Goal: Information Seeking & Learning: Find specific fact

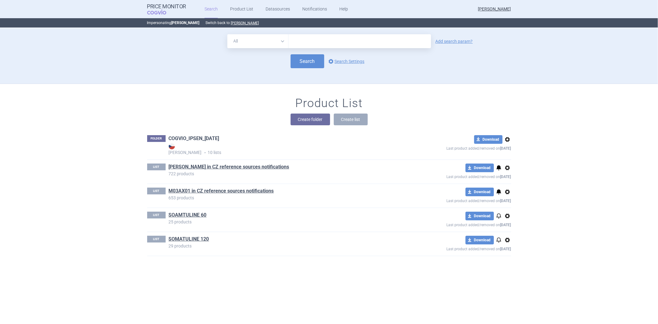
click at [199, 138] on link "COGVIO_IPSEN_[DATE]" at bounding box center [194, 138] width 51 height 7
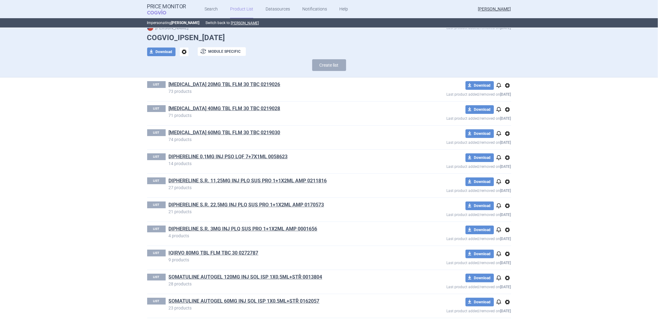
scroll to position [22, 0]
click at [232, 134] on link "[MEDICAL_DATA] 60MG TBL FLM 30 TBC 0219030" at bounding box center [225, 132] width 112 height 7
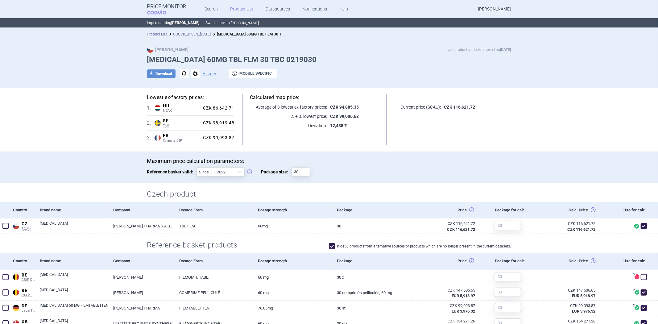
click at [186, 35] on link "COGVIO_IPSEN_[DATE]" at bounding box center [192, 34] width 38 height 4
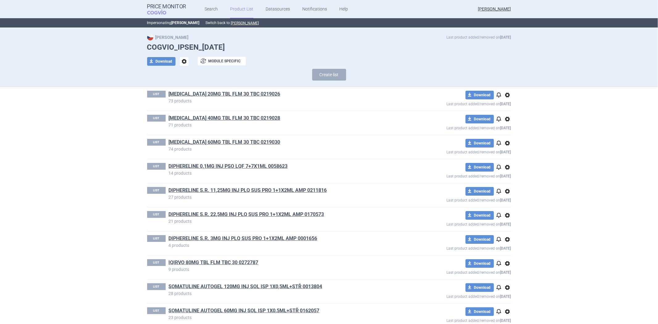
scroll to position [22, 0]
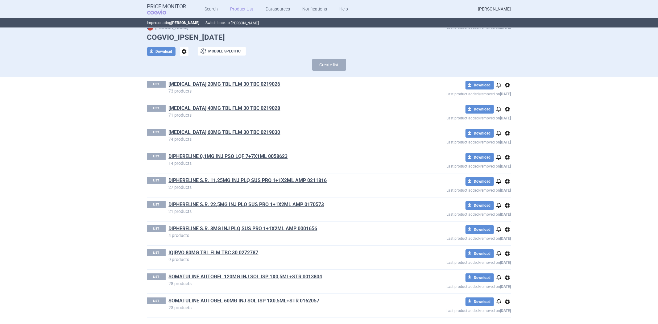
click at [216, 302] on link "SOMATULINE AUTOGEL 60MG INJ SOL ISP 1X0,5ML+STŘ 0162057" at bounding box center [244, 300] width 151 height 7
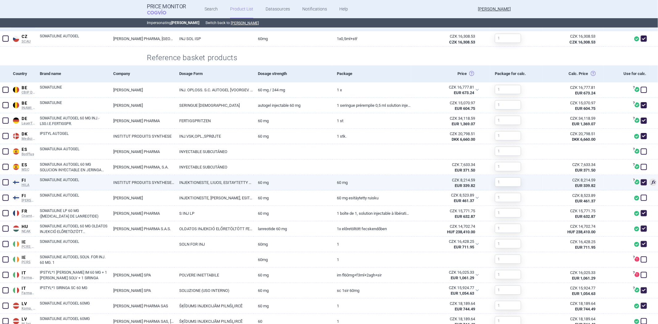
scroll to position [119, 0]
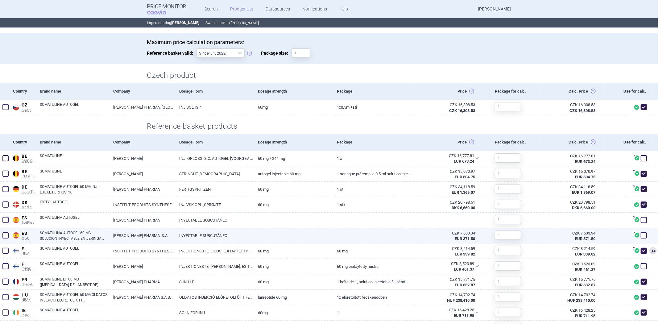
click at [151, 232] on link "[PERSON_NAME] PHARMA, S.A." at bounding box center [142, 235] width 66 height 15
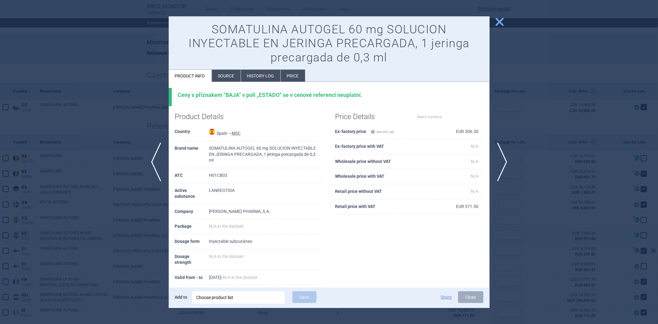
select select "EUR"
click at [103, 198] on div at bounding box center [329, 162] width 658 height 324
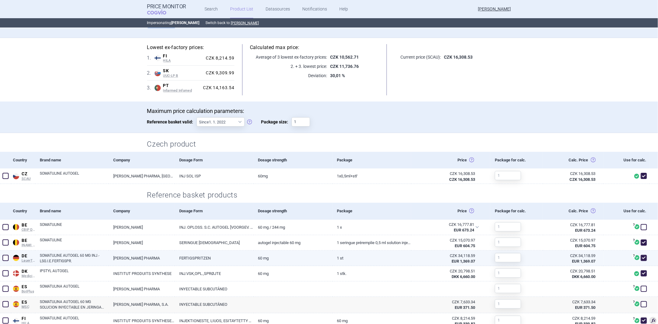
scroll to position [137, 0]
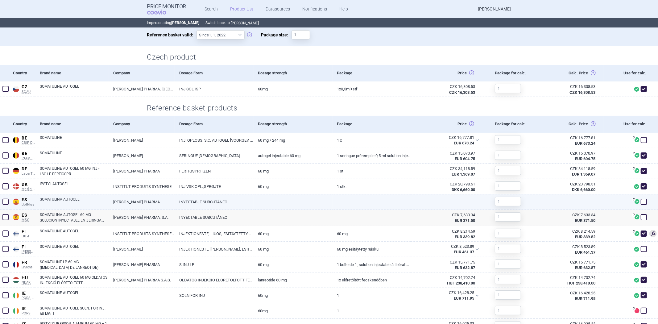
click at [126, 204] on link "[PERSON_NAME] PHARMA" at bounding box center [142, 201] width 66 height 15
select select "EUR"
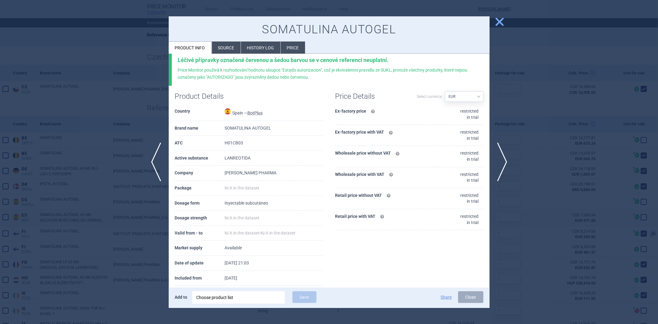
scroll to position [17, 0]
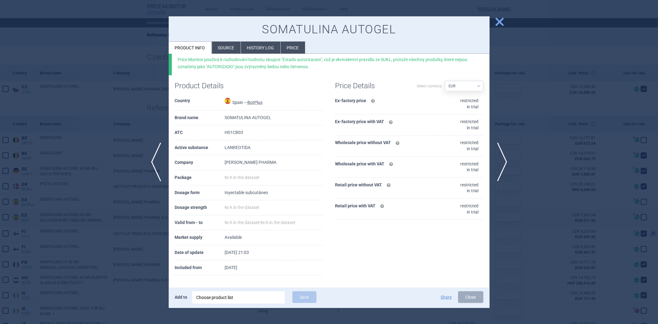
click at [224, 44] on li "Source" at bounding box center [226, 48] width 29 height 12
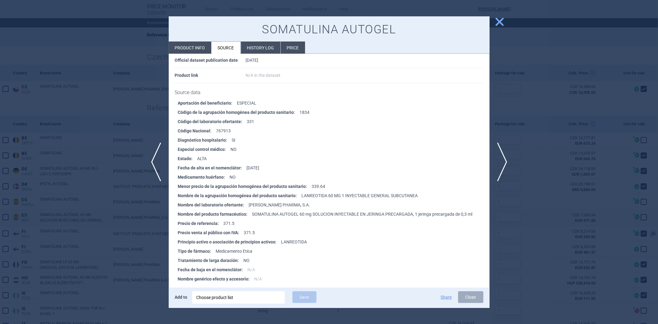
scroll to position [171, 0]
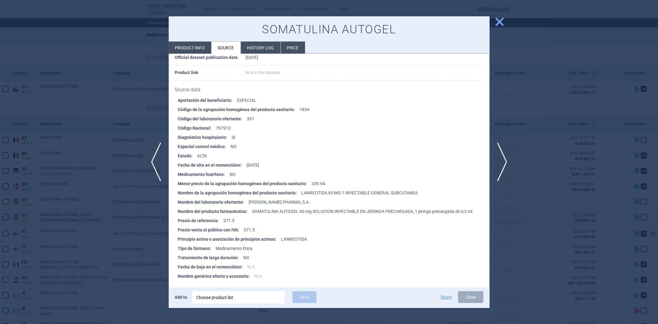
drag, startPoint x: 109, startPoint y: 121, endPoint x: 110, endPoint y: 118, distance: 3.6
click at [110, 118] on div at bounding box center [329, 162] width 658 height 324
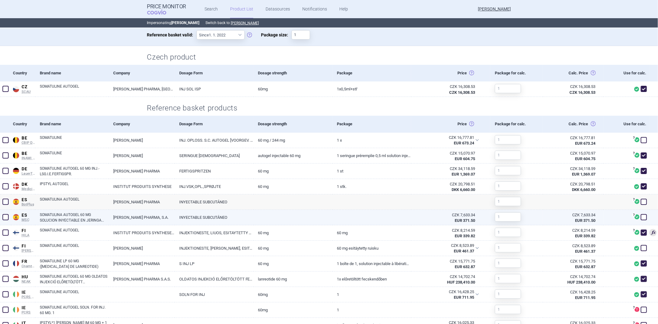
click at [190, 214] on link "INYECTABLE SUBCUTÁNEO" at bounding box center [214, 217] width 79 height 15
select select "EUR"
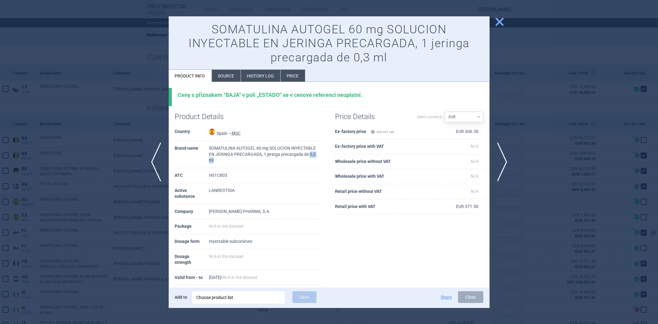
drag, startPoint x: 250, startPoint y: 164, endPoint x: 237, endPoint y: 158, distance: 14.3
click at [237, 158] on td "SOMATULINA AUTOGEL 60 mg SOLUCION INYECTABLE EN JERINGA PRECARGADA, 1 jeringa p…" at bounding box center [266, 154] width 114 height 27
click at [252, 161] on td "SOMATULINA AUTOGEL 60 mg SOLUCION INYECTABLE EN JERINGA PRECARGADA, 1 jeringa p…" at bounding box center [266, 154] width 114 height 27
click at [147, 124] on div at bounding box center [329, 162] width 658 height 324
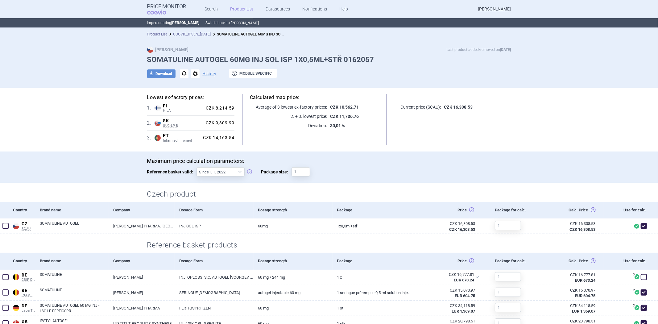
click at [181, 31] on li "COGVIO_IPSEN_[DATE]" at bounding box center [189, 34] width 44 height 6
click at [185, 33] on link "COGVIO_IPSEN_[DATE]" at bounding box center [192, 34] width 38 height 4
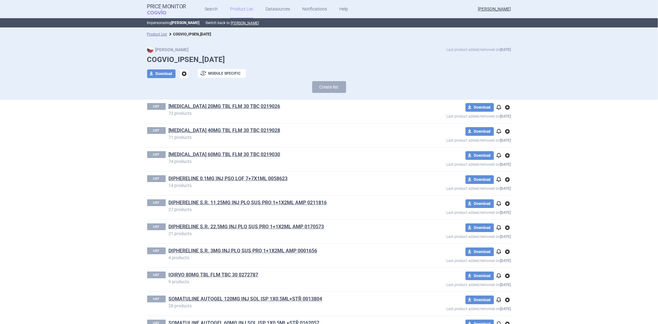
scroll to position [22, 0]
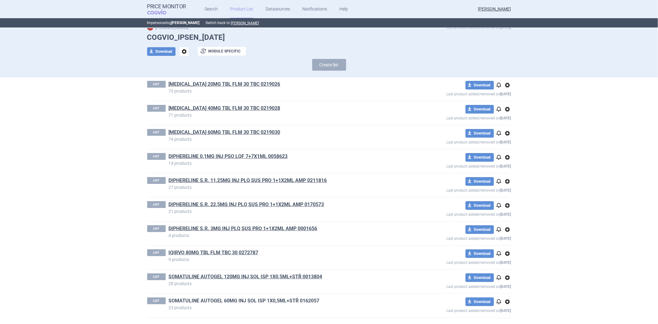
click at [212, 298] on link "SOMATULINE AUTOGEL 60MG INJ SOL ISP 1X0,5ML+STŘ 0162057" at bounding box center [244, 300] width 151 height 7
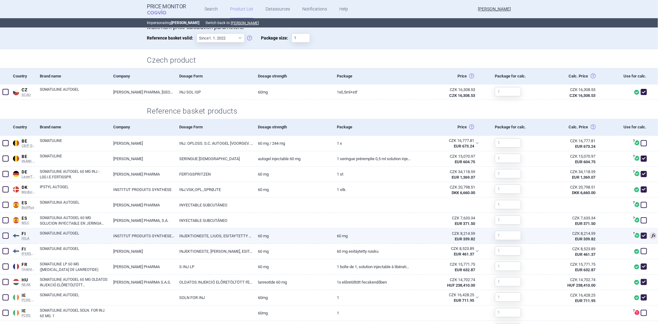
scroll to position [137, 0]
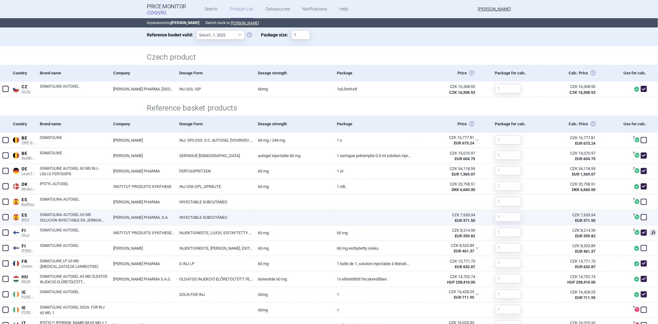
click at [269, 215] on link at bounding box center [292, 215] width 79 height 11
select select "EUR"
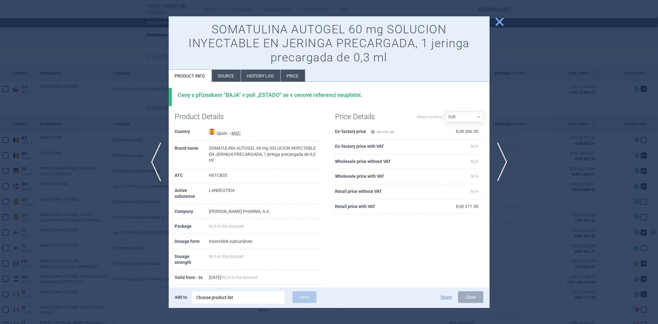
click at [130, 208] on div at bounding box center [329, 162] width 658 height 324
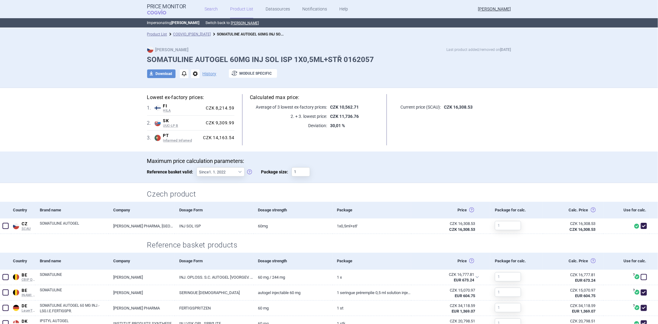
click at [204, 13] on link "Search" at bounding box center [210, 9] width 13 height 19
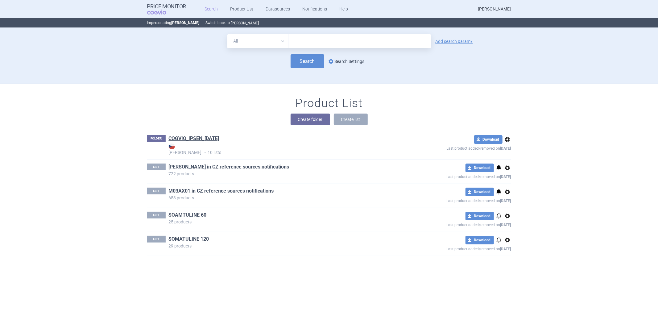
click at [354, 59] on link "options Search Settings" at bounding box center [345, 61] width 37 height 7
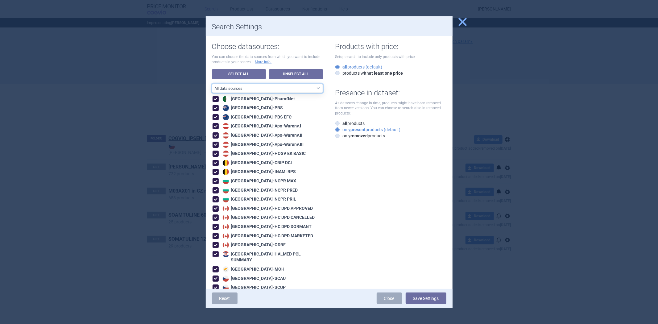
click at [248, 85] on select "All data sources CZ reference sources - Reimbursement CZ reference sources - [P…" at bounding box center [267, 88] width 111 height 9
click at [329, 78] on div "Products with price: Setup search to include only products with price: all prod…" at bounding box center [387, 87] width 117 height 103
click at [302, 71] on link "Unselect All" at bounding box center [296, 74] width 54 height 10
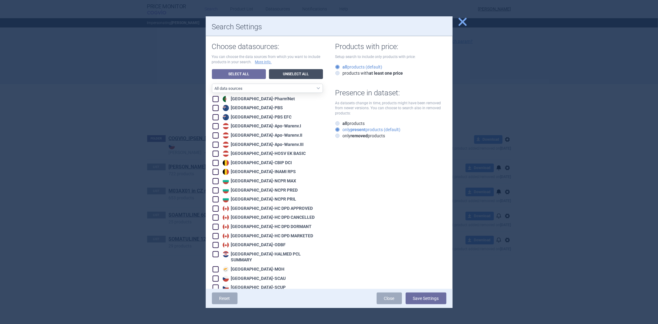
checkbox input "false"
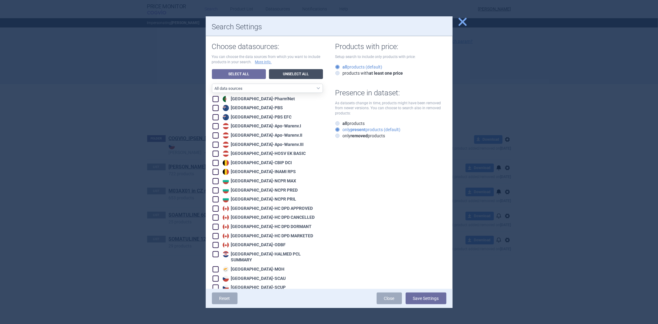
checkbox input "false"
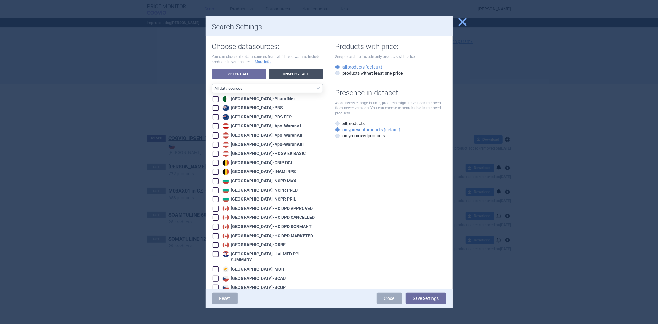
checkbox input "false"
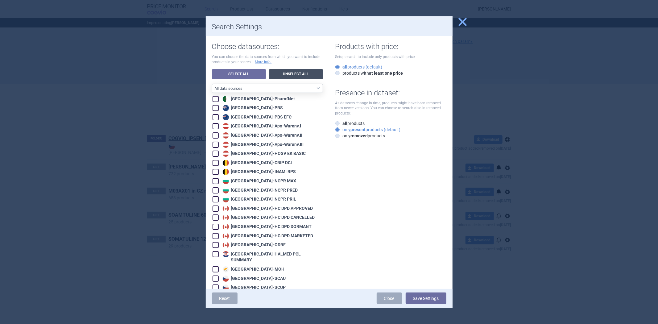
checkbox input "false"
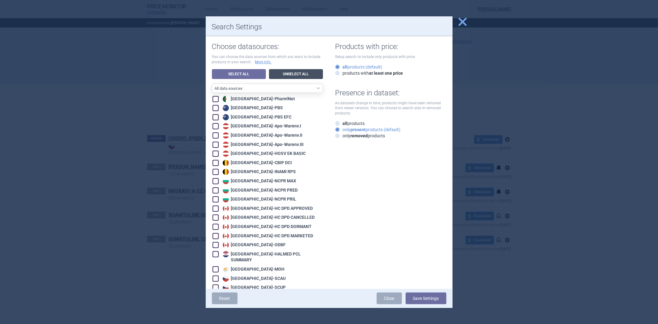
checkbox input "false"
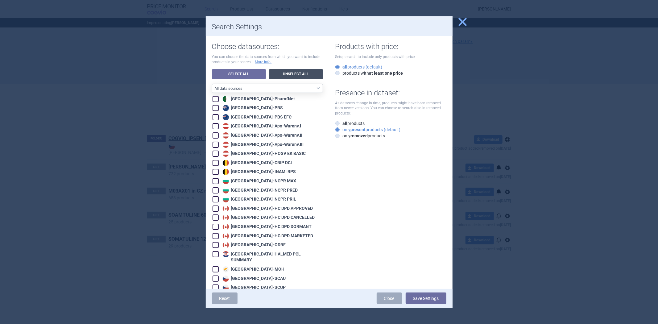
checkbox input "false"
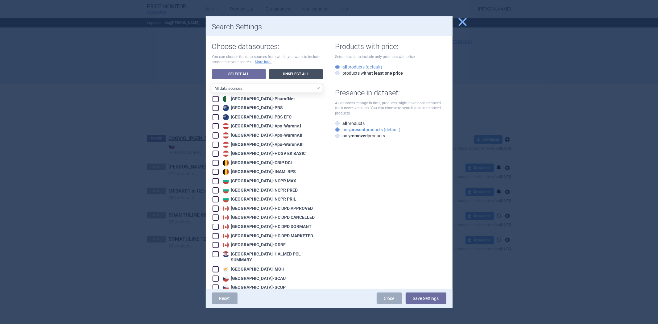
checkbox input "false"
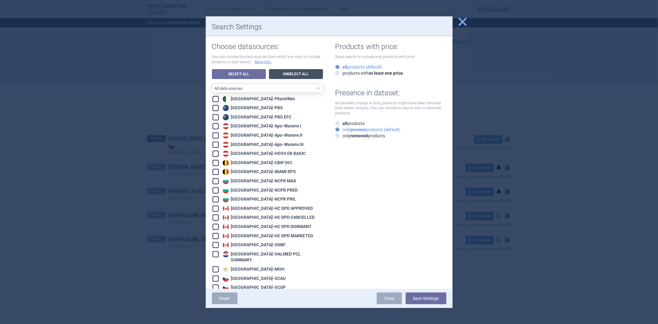
checkbox input "false"
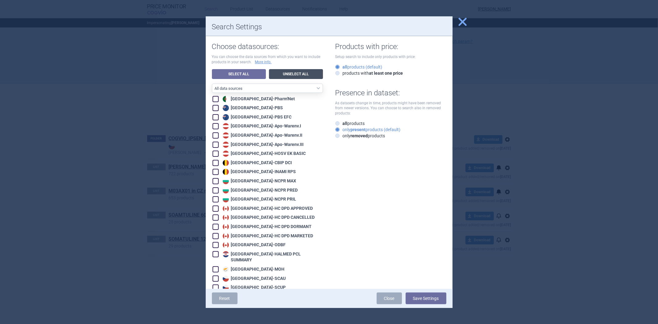
checkbox input "false"
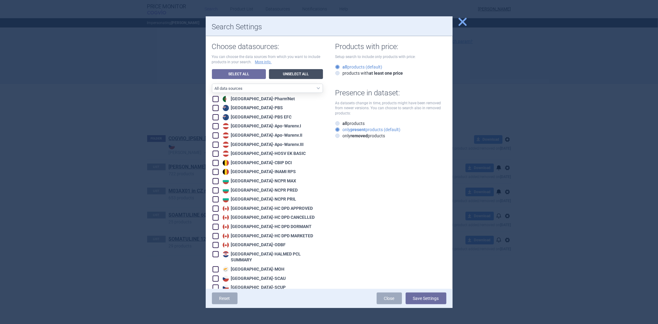
checkbox input "false"
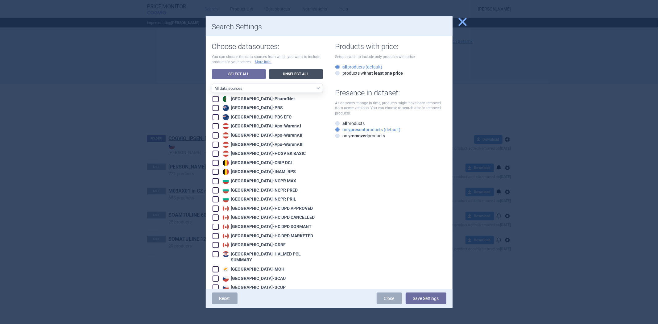
checkbox input "false"
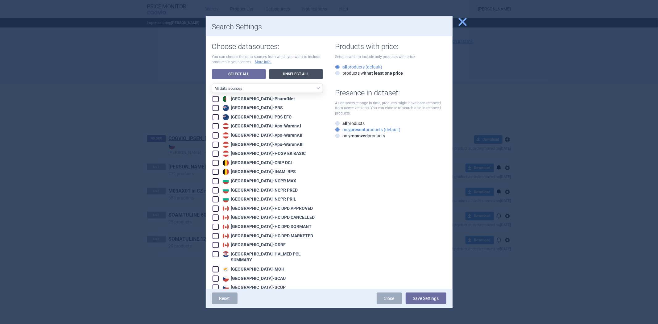
checkbox input "false"
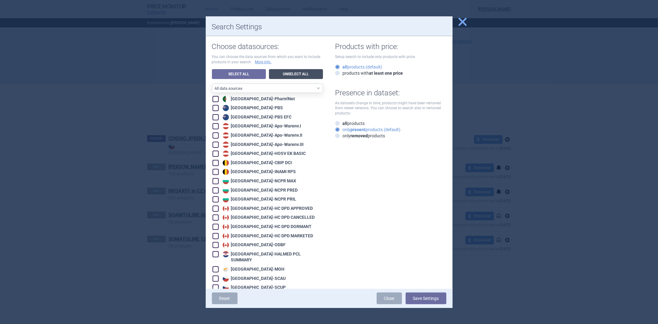
checkbox input "false"
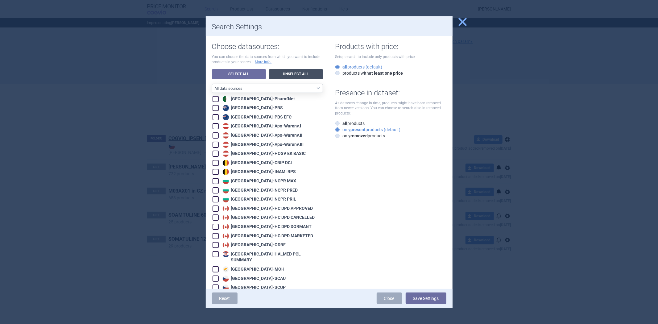
checkbox input "false"
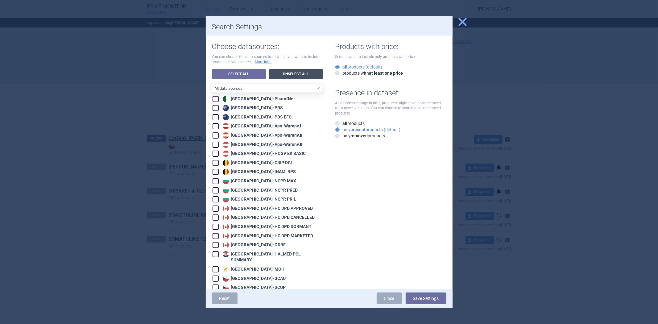
checkbox input "false"
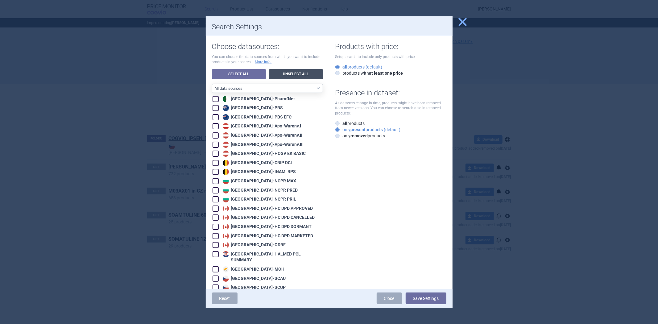
checkbox input "false"
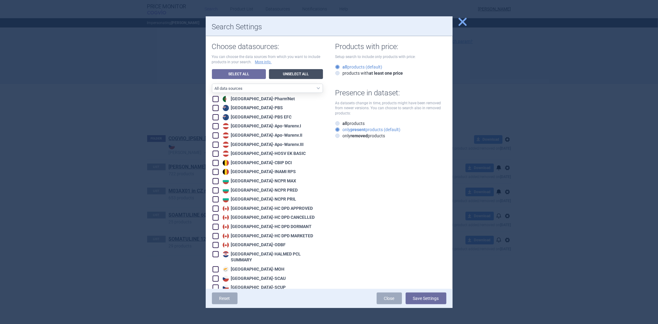
checkbox input "false"
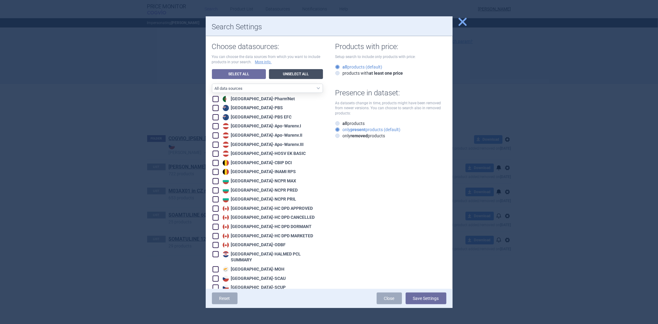
checkbox input "false"
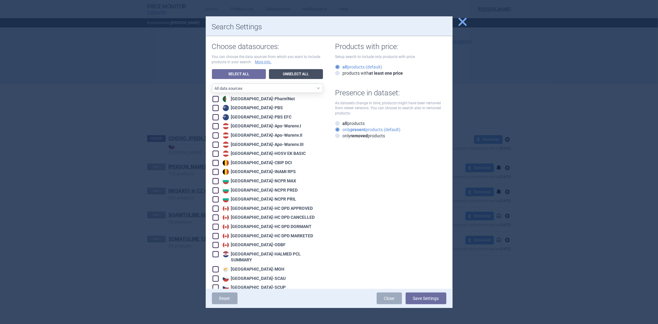
checkbox input "false"
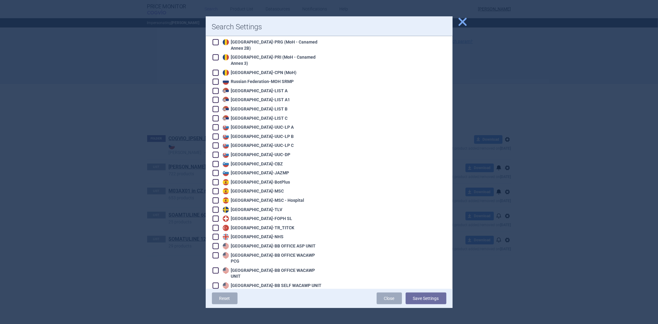
scroll to position [546, 0]
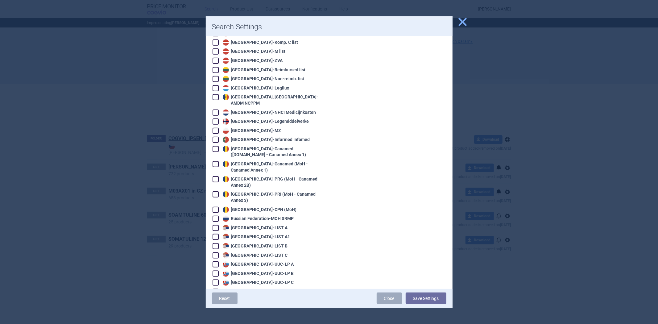
click at [267, 146] on div "Romania - Canamed ([DOMAIN_NAME] - Canamed Annex 1)" at bounding box center [272, 152] width 102 height 12
checkbox input "true"
click at [438, 297] on button "Save Settings" at bounding box center [425, 298] width 41 height 12
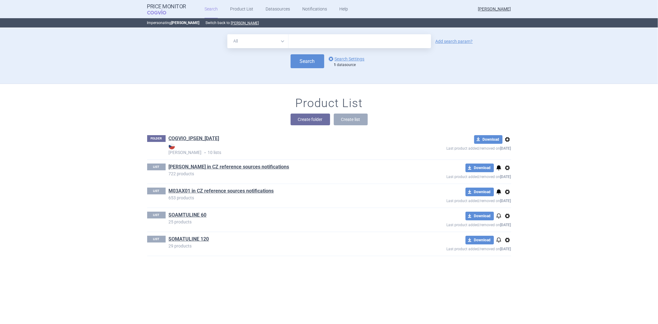
click at [364, 38] on input "text" at bounding box center [359, 41] width 142 height 14
drag, startPoint x: 278, startPoint y: 41, endPoint x: 274, endPoint y: 47, distance: 8.1
click at [278, 41] on select "All Brand Name ATC Company Active Substance Country Newer than" at bounding box center [257, 41] width 61 height 14
select select "brandName"
click at [227, 34] on select "All Brand Name ATC Company Active Substance Country Newer than" at bounding box center [257, 41] width 61 height 14
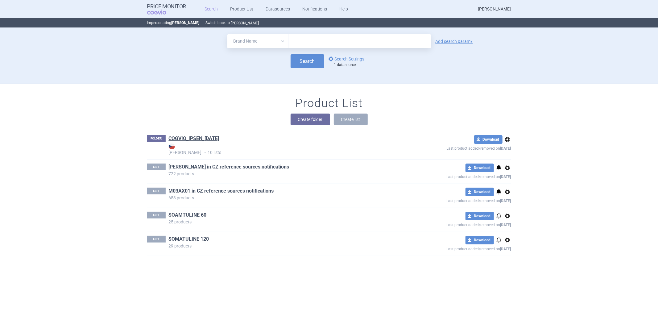
click at [308, 47] on input "text" at bounding box center [359, 41] width 142 height 14
type input "prestance"
click at [302, 60] on button "Search" at bounding box center [307, 61] width 34 height 14
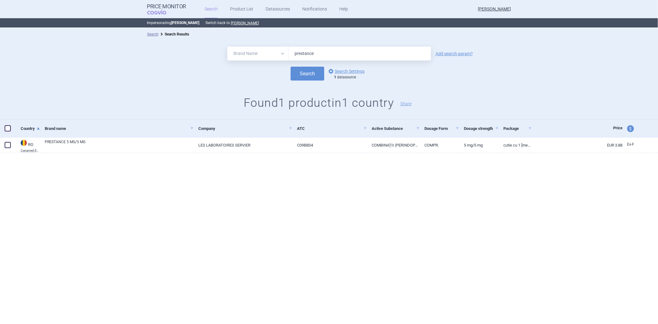
click at [277, 52] on select "All Brand Name ATC Company Active Substance Country Newer than" at bounding box center [257, 54] width 61 height 14
select select "all"
click at [227, 47] on select "All Brand Name ATC Company Active Substance Country Newer than" at bounding box center [257, 54] width 61 height 14
click at [303, 77] on button "Search" at bounding box center [307, 74] width 34 height 14
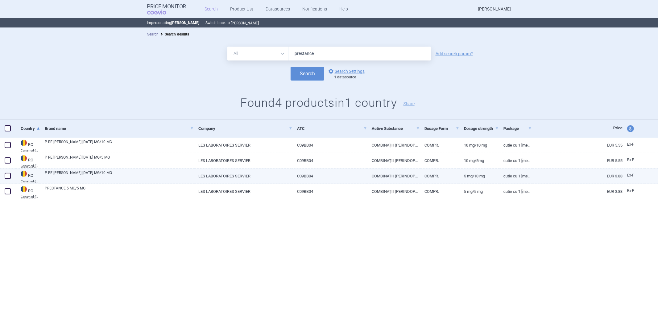
click at [49, 179] on link "P RE [PERSON_NAME] [DATE] MG/10 MG" at bounding box center [119, 175] width 149 height 11
select select "EUR"
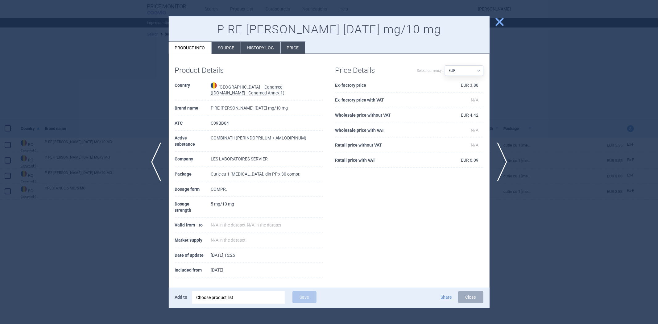
click at [217, 39] on div "P RE [PERSON_NAME] [DATE] mg/10 mg Product info Source History log Price" at bounding box center [329, 35] width 321 height 38
click at [217, 51] on li "Source" at bounding box center [226, 48] width 29 height 12
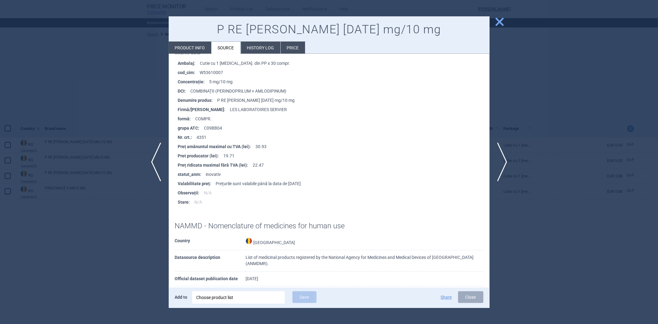
scroll to position [148, 0]
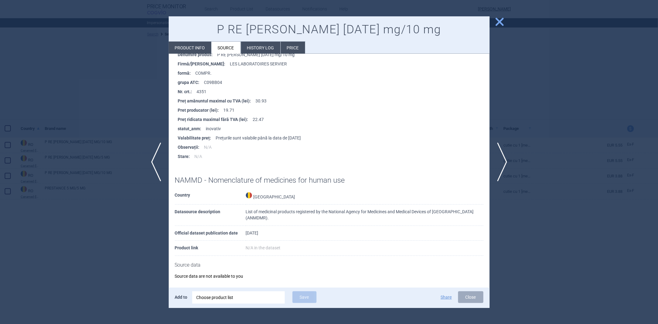
click at [117, 116] on div at bounding box center [329, 162] width 658 height 324
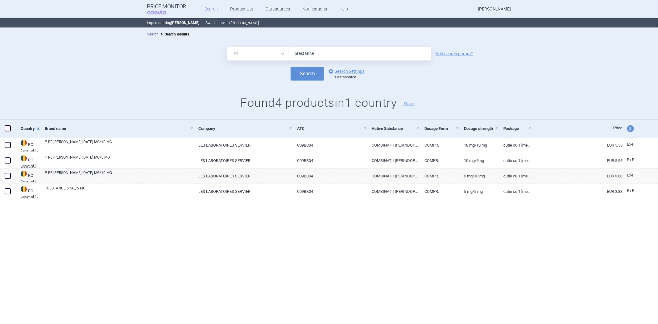
click at [231, 26] on p "Impersonating [PERSON_NAME] Switch back to [PERSON_NAME]" at bounding box center [329, 22] width 364 height 9
click at [232, 26] on p "Impersonating [PERSON_NAME] Switch back to [PERSON_NAME]" at bounding box center [329, 22] width 364 height 9
click at [231, 24] on button "[PERSON_NAME]" at bounding box center [245, 23] width 28 height 5
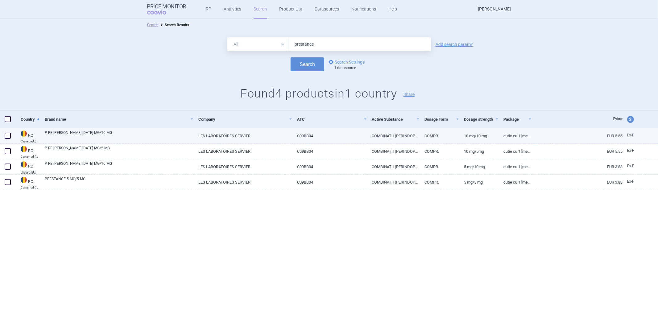
click at [107, 136] on link "P RE [PERSON_NAME] [DATE] MG/10 MG" at bounding box center [119, 135] width 149 height 11
select select "EUR"
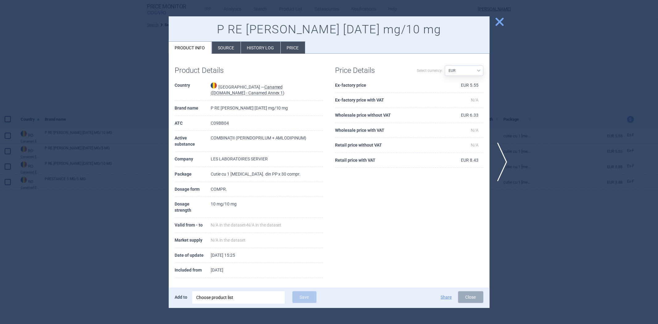
click at [230, 46] on li "Source" at bounding box center [226, 48] width 29 height 12
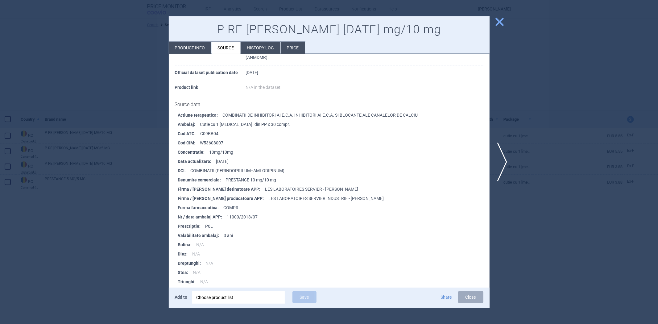
scroll to position [240, 0]
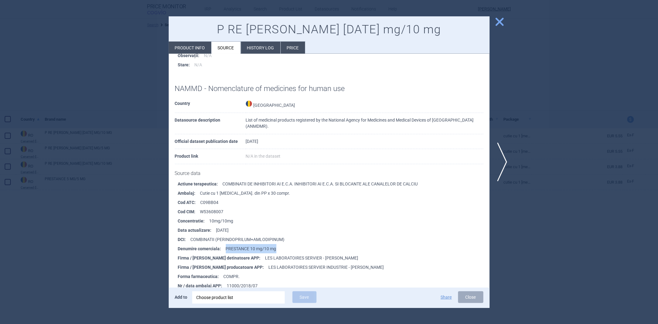
drag, startPoint x: 285, startPoint y: 250, endPoint x: 223, endPoint y: 250, distance: 61.4
click at [223, 250] on li "Denumire comerciala : PRESTANCE 10 mg/10 mg" at bounding box center [333, 248] width 311 height 9
copy li "PRESTANCE 10 mg/10 mg"
click at [342, 217] on li "Concentratie : 10mg/10mg" at bounding box center [333, 220] width 311 height 9
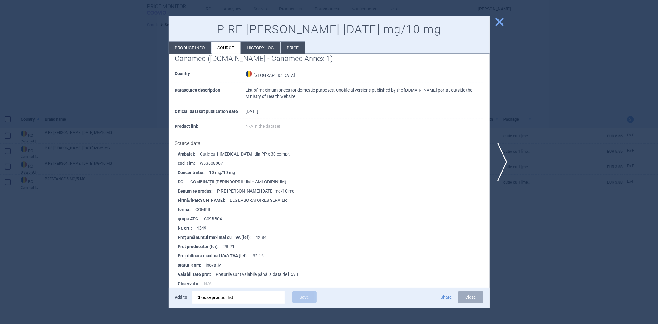
scroll to position [0, 0]
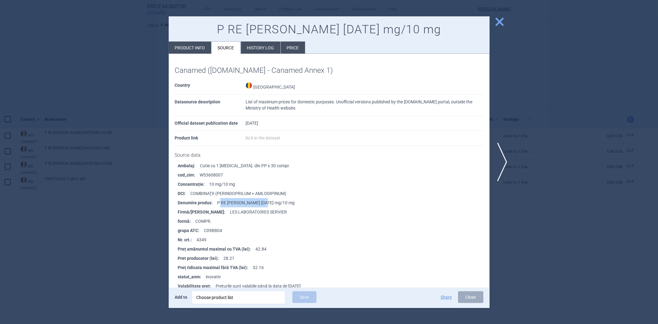
drag, startPoint x: 219, startPoint y: 200, endPoint x: 272, endPoint y: 204, distance: 52.9
click at [266, 202] on li "Denumire produs : P RE [PERSON_NAME] [DATE] mg/10 mg" at bounding box center [333, 202] width 311 height 9
click at [302, 198] on li "Denumire produs : P RE [PERSON_NAME] [DATE] mg/10 mg" at bounding box center [333, 202] width 311 height 9
click at [195, 47] on li "Product info" at bounding box center [190, 48] width 43 height 12
select select "EUR"
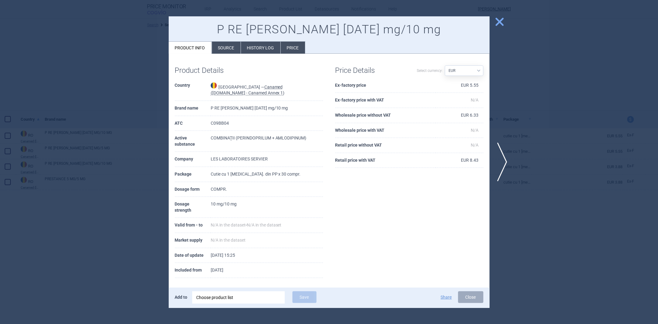
click at [156, 51] on div at bounding box center [329, 162] width 658 height 324
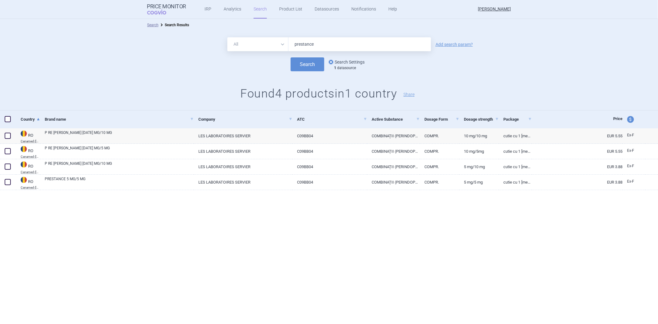
click at [338, 63] on link "options Search Settings" at bounding box center [345, 61] width 37 height 7
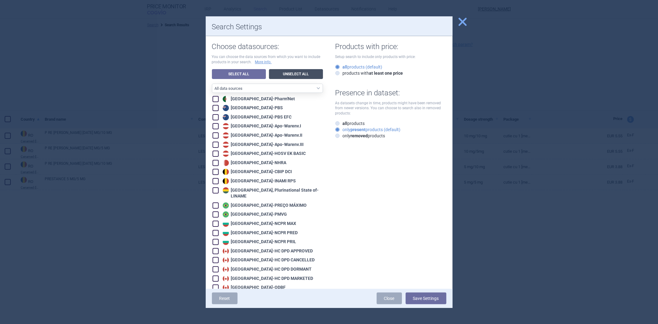
click at [274, 77] on link "Unselect All" at bounding box center [296, 74] width 54 height 10
checkbox input "false"
click at [274, 89] on select "All data sources CZ reference sources - Reimbursement SK reference sources - Of…" at bounding box center [267, 88] width 111 height 9
click at [238, 71] on link "Select All" at bounding box center [239, 74] width 54 height 10
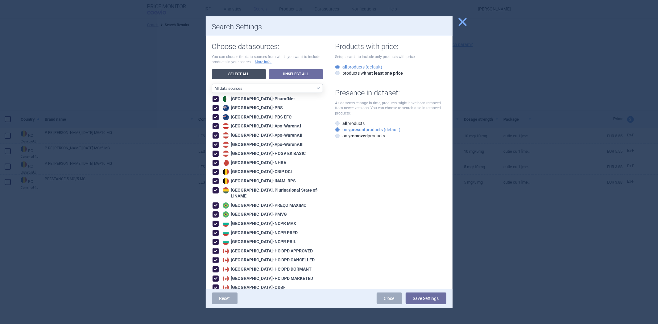
checkbox input "true"
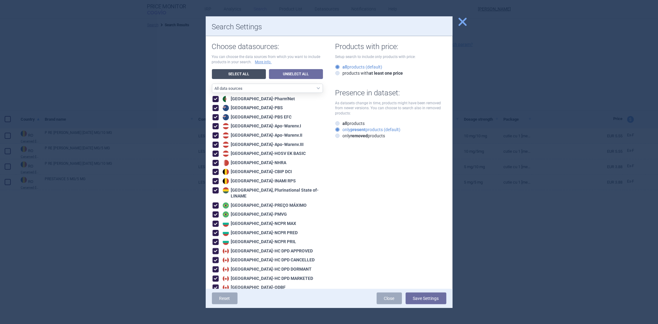
checkbox input "true"
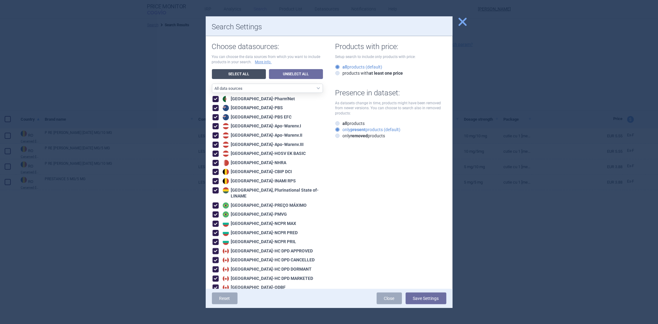
checkbox input "true"
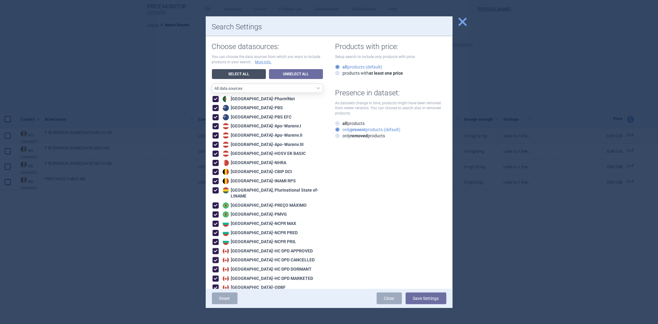
checkbox input "true"
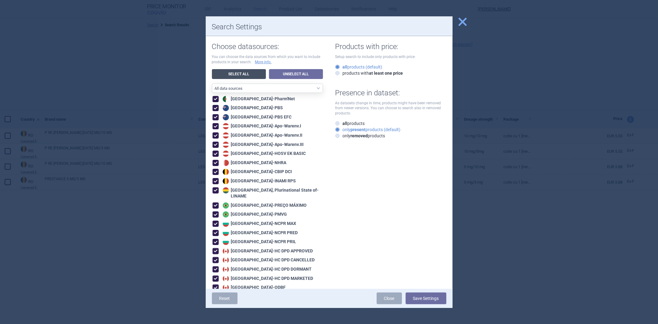
checkbox input "true"
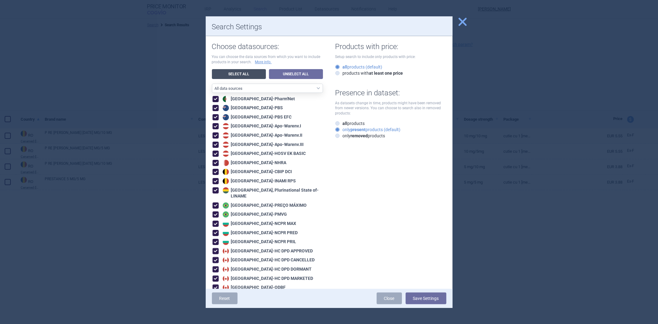
checkbox input "true"
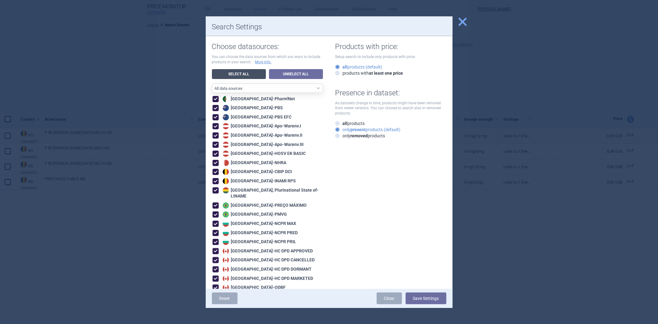
checkbox input "true"
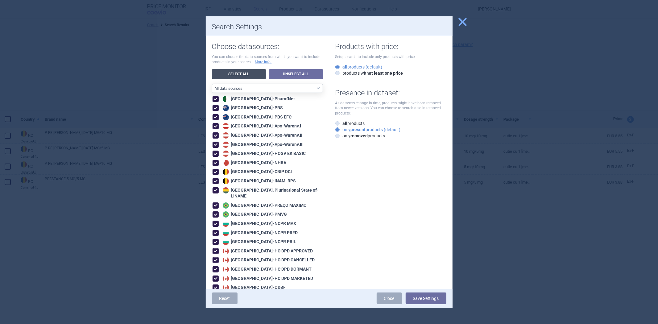
checkbox input "true"
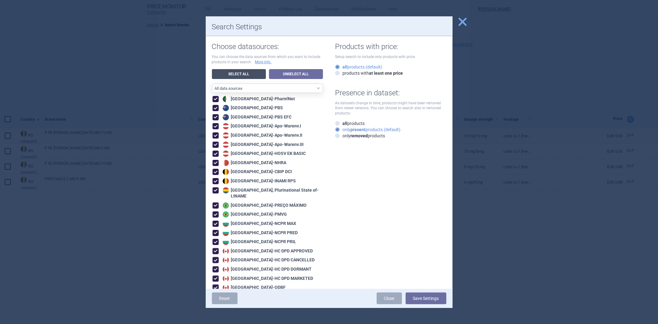
checkbox input "true"
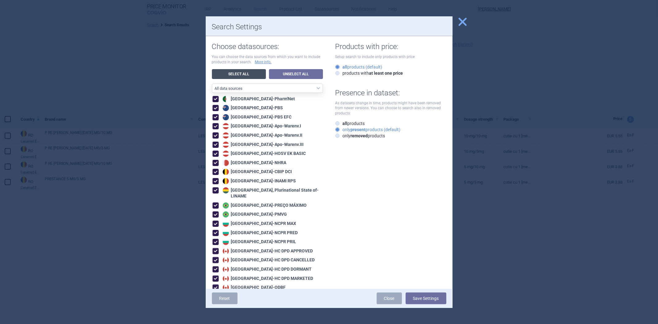
checkbox input "true"
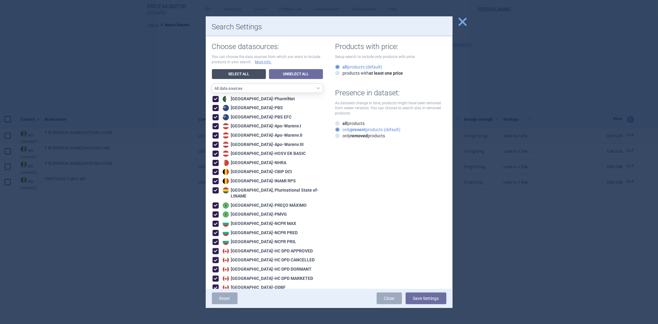
checkbox input "true"
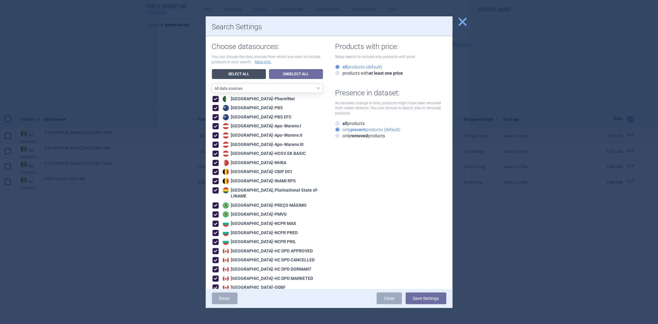
checkbox input "true"
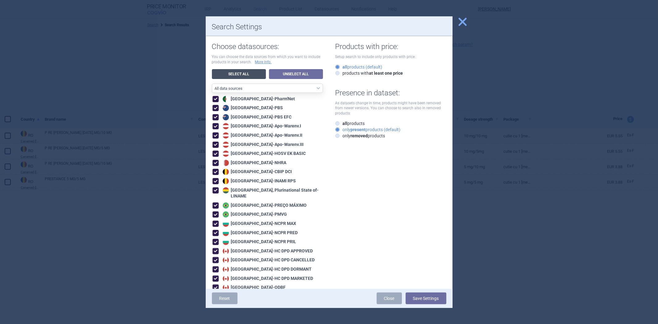
checkbox input "true"
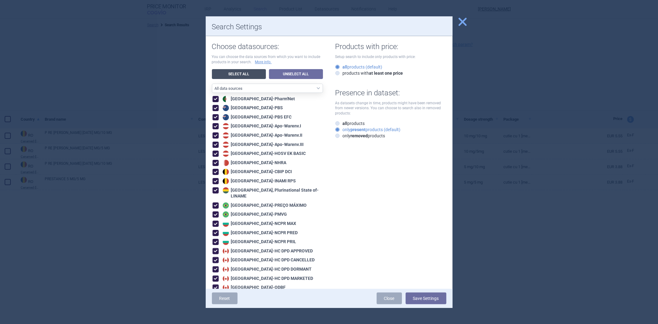
checkbox input "true"
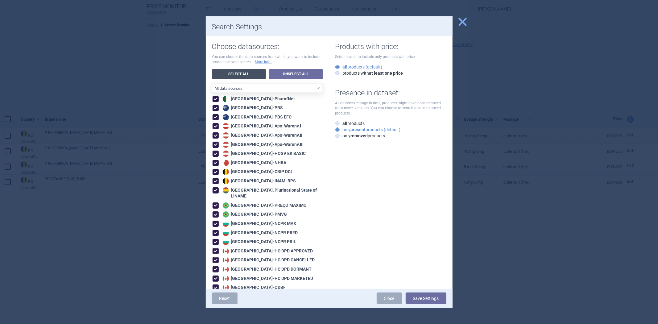
checkbox input "true"
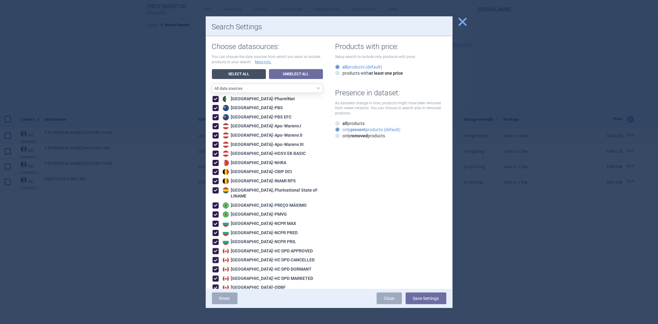
checkbox input "true"
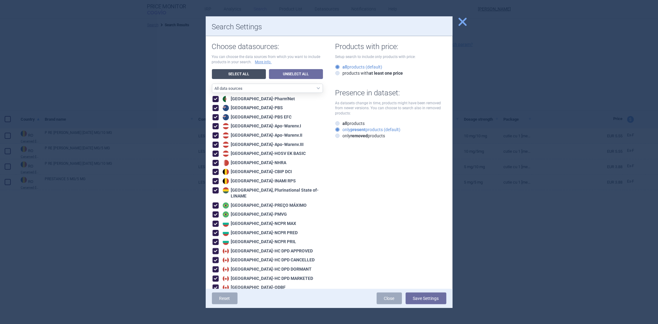
checkbox input "true"
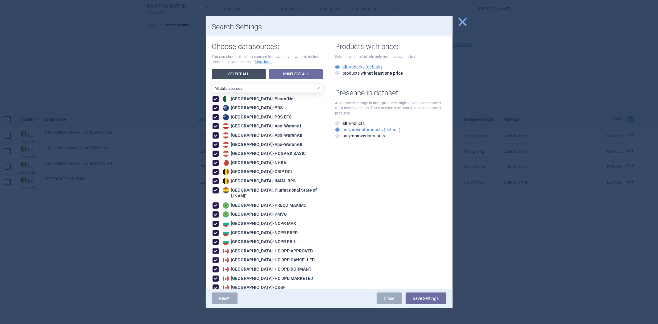
checkbox input "true"
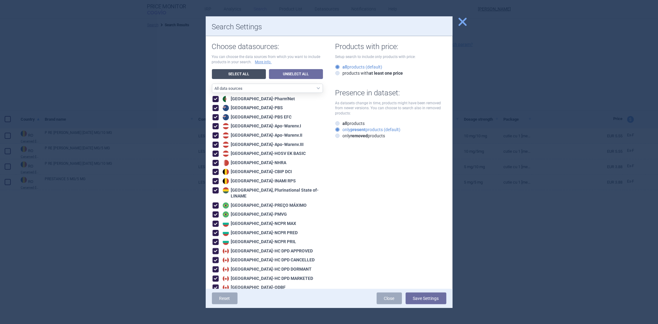
checkbox input "true"
click at [393, 296] on link "Close" at bounding box center [388, 298] width 25 height 12
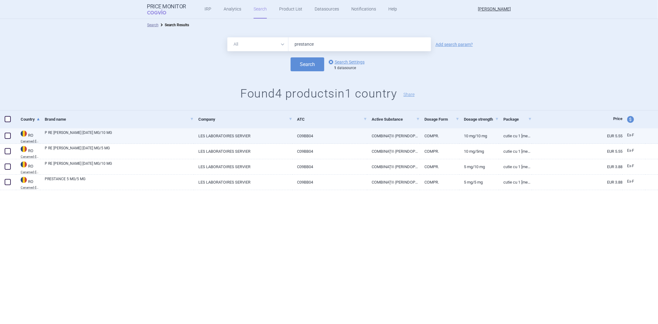
click at [213, 137] on link "LES LABORATOIRES SERVIER" at bounding box center [243, 135] width 99 height 15
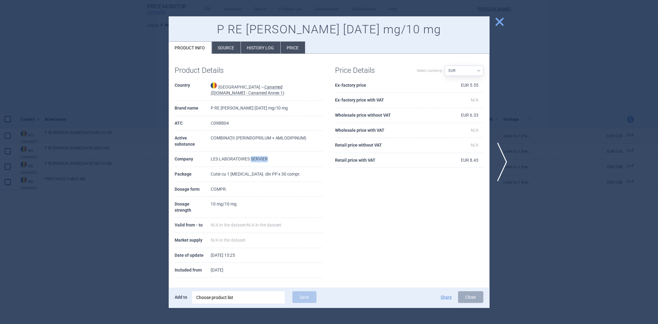
drag, startPoint x: 254, startPoint y: 162, endPoint x: 251, endPoint y: 162, distance: 3.4
click at [251, 162] on td "LES LABORATOIRES SERVIER" at bounding box center [267, 159] width 112 height 15
click at [238, 157] on td "LES LABORATOIRES SERVIER" at bounding box center [267, 159] width 112 height 15
click at [497, 25] on span "close" at bounding box center [499, 21] width 11 height 11
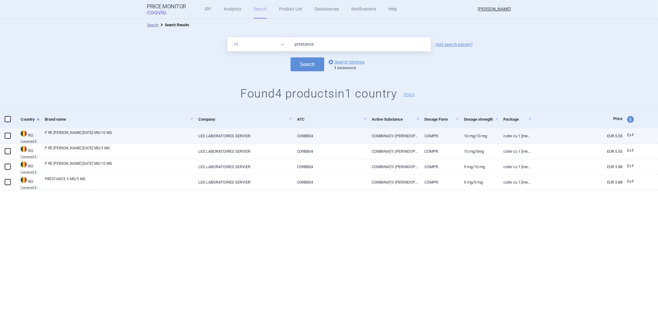
click at [303, 136] on link "C09BB04" at bounding box center [329, 135] width 75 height 15
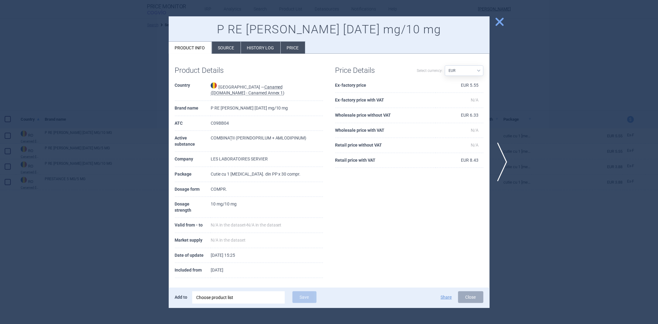
click at [224, 122] on td "C09BB04" at bounding box center [267, 123] width 112 height 15
copy td "C09BB04"
click at [142, 115] on div at bounding box center [329, 162] width 658 height 324
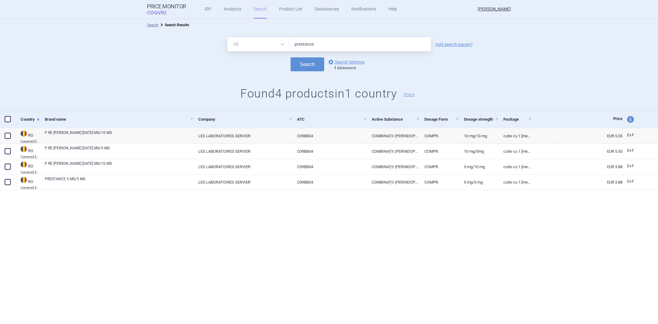
click at [323, 39] on input "prestance" at bounding box center [359, 44] width 142 height 14
paste input "C09BB04"
click at [302, 67] on button "Search" at bounding box center [307, 64] width 34 height 14
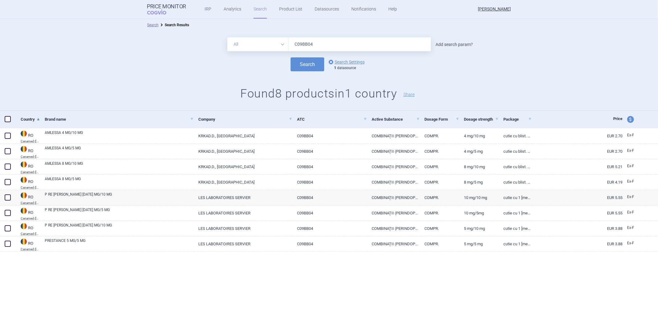
click at [449, 44] on link "Add search param?" at bounding box center [453, 44] width 37 height 4
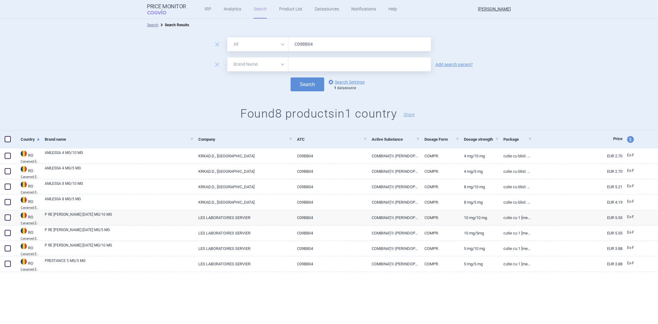
click at [297, 42] on input "C09BB04" at bounding box center [359, 44] width 142 height 14
click at [275, 41] on select "All Brand Name ATC Company Active Substance Country Newer than" at bounding box center [257, 44] width 61 height 14
drag, startPoint x: 204, startPoint y: 103, endPoint x: 215, endPoint y: 94, distance: 14.9
click at [204, 103] on div "remove All Brand Name ATC Company Active Substance Country Newer than C09BB04 r…" at bounding box center [329, 80] width 658 height 99
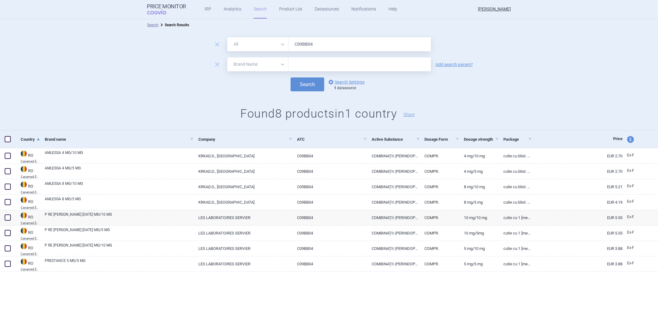
click at [295, 64] on input "text" at bounding box center [359, 64] width 142 height 14
click at [278, 76] on form "remove All Brand Name ATC Company Active Substance Country Newer than C09BB04 r…" at bounding box center [329, 64] width 658 height 54
click at [253, 42] on select "All Brand Name ATC Company Active Substance Country Newer than" at bounding box center [257, 44] width 61 height 14
click at [227, 37] on select "All Brand Name ATC Company Active Substance Country Newer than" at bounding box center [257, 44] width 61 height 14
click at [302, 43] on input "C09BB04" at bounding box center [359, 44] width 142 height 14
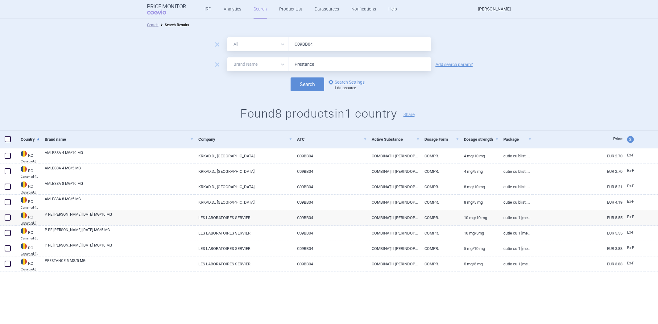
click at [302, 43] on input "C09BB04" at bounding box center [359, 44] width 142 height 14
click at [310, 63] on input "Prestance" at bounding box center [359, 64] width 142 height 14
drag, startPoint x: 302, startPoint y: 47, endPoint x: 298, endPoint y: 47, distance: 4.1
click at [302, 47] on input "C09BB04" at bounding box center [359, 44] width 142 height 14
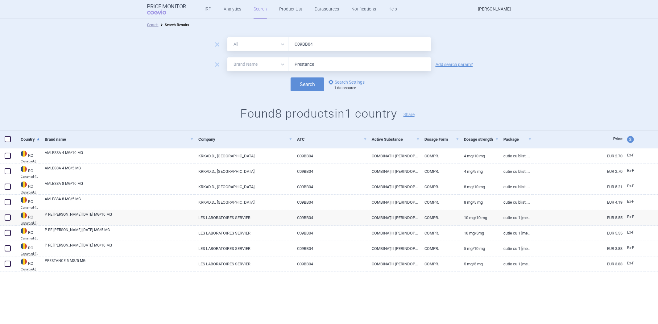
click at [285, 45] on select "All Brand Name ATC Company Active Substance Country Newer than" at bounding box center [257, 44] width 61 height 14
click at [225, 91] on div "Search options Search Settings 1 datasource" at bounding box center [329, 84] width 658 height 14
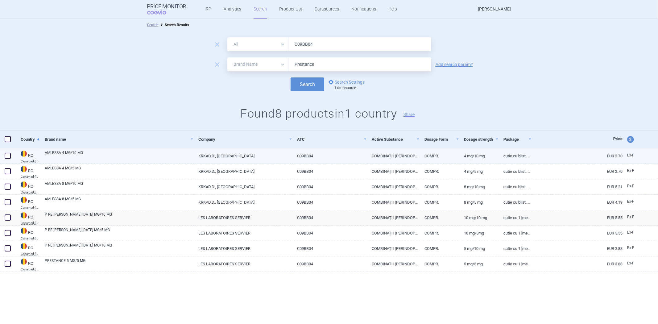
click at [235, 158] on link "KRKAD.D., [GEOGRAPHIC_DATA]" at bounding box center [243, 155] width 99 height 15
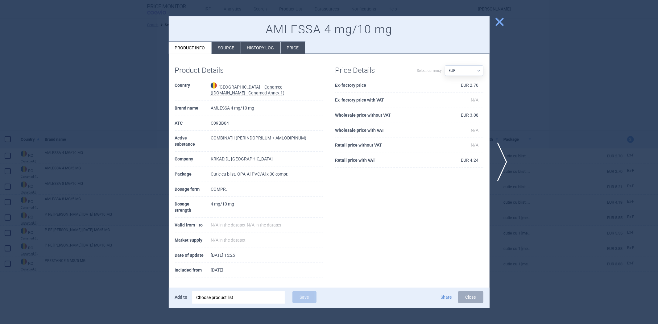
click at [144, 111] on div at bounding box center [329, 162] width 658 height 324
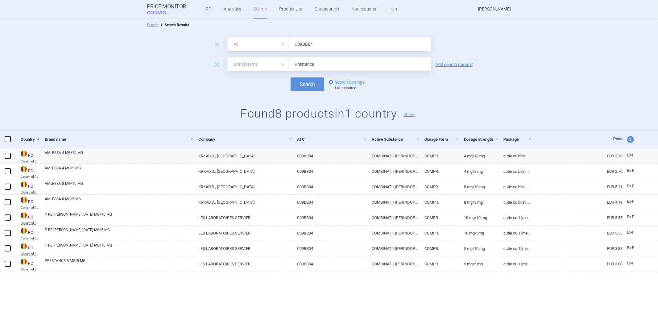
click at [248, 53] on form "remove All Brand Name ATC Company Active Substance Country Newer than C09BB04 r…" at bounding box center [329, 64] width 658 height 54
click at [253, 45] on select "All Brand Name ATC Company Active Substance Country Newer than" at bounding box center [257, 44] width 61 height 14
click at [227, 37] on select "All Brand Name ATC Company Active Substance Country Newer than" at bounding box center [257, 44] width 61 height 14
click at [301, 44] on input "C09BB04" at bounding box center [359, 44] width 142 height 14
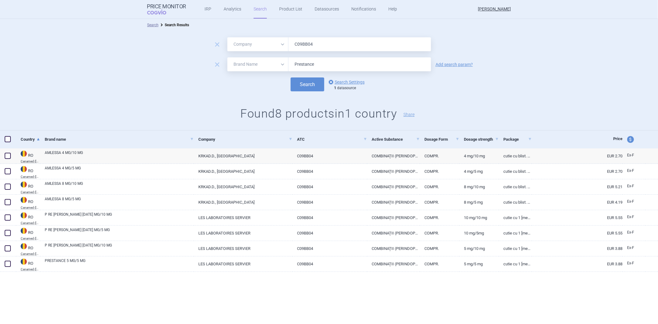
click at [211, 65] on div "remove" at bounding box center [217, 65] width 17 height 10
click at [219, 64] on span "remove" at bounding box center [217, 64] width 9 height 9
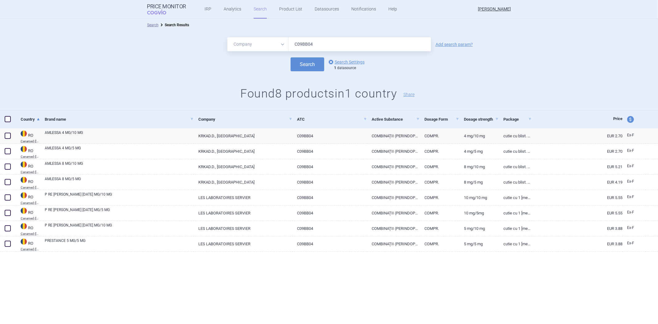
click at [266, 43] on select "All Brand Name ATC Company Active Substance Country Newer than" at bounding box center [257, 44] width 61 height 14
click at [227, 37] on select "All Brand Name ATC Company Active Substance Country Newer than" at bounding box center [257, 44] width 61 height 14
click at [297, 41] on input "C09BB04" at bounding box center [359, 44] width 142 height 14
click at [251, 39] on select "All Brand Name ATC Company Active Substance Country Newer than" at bounding box center [257, 44] width 61 height 14
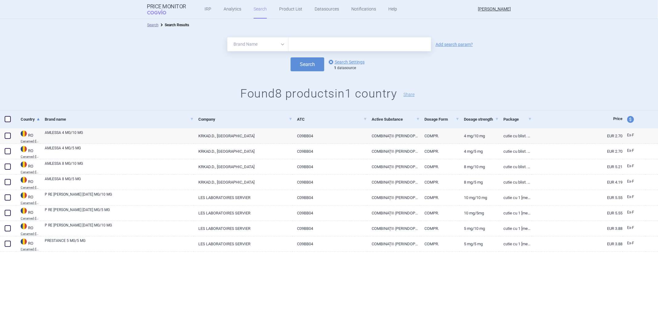
click at [227, 37] on select "All Brand Name ATC Company Active Substance Country Newer than" at bounding box center [257, 44] width 61 height 14
click at [311, 39] on input "text" at bounding box center [359, 44] width 142 height 14
click at [439, 43] on link "Add search param?" at bounding box center [453, 44] width 37 height 4
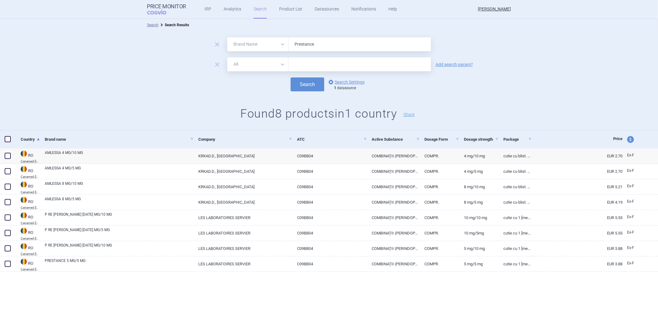
click at [265, 72] on form "remove All Brand Name ATC Company Active Substance Country Newer than Prestance…" at bounding box center [329, 64] width 658 height 54
click at [267, 66] on select "All Brand Name ATC Company Active Substance Country Newer than" at bounding box center [257, 64] width 61 height 14
click at [227, 57] on select "All Brand Name ATC Company Active Substance Country Newer than" at bounding box center [257, 64] width 61 height 14
drag, startPoint x: 296, startPoint y: 147, endPoint x: 315, endPoint y: 149, distance: 19.3
click at [315, 149] on div "Search Search Results remove All Brand Name ATC Company Active Substance Countr…" at bounding box center [329, 155] width 658 height 273
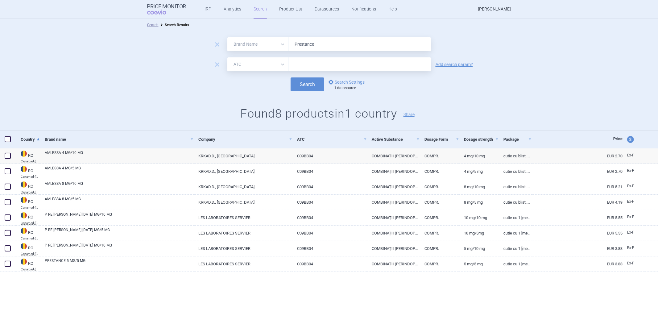
click at [306, 62] on input "text" at bounding box center [359, 64] width 142 height 14
click at [445, 63] on link "Add search param?" at bounding box center [453, 64] width 37 height 4
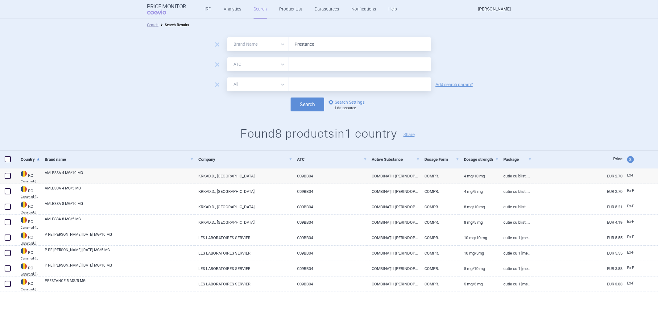
click at [261, 85] on select "All Brand Name ATC Company Active Substance Country Newer than" at bounding box center [257, 84] width 61 height 14
click at [227, 77] on select "All Brand Name ATC Company Active Substance Country Newer than" at bounding box center [257, 84] width 61 height 14
click at [443, 86] on link "Add search param?" at bounding box center [453, 84] width 37 height 4
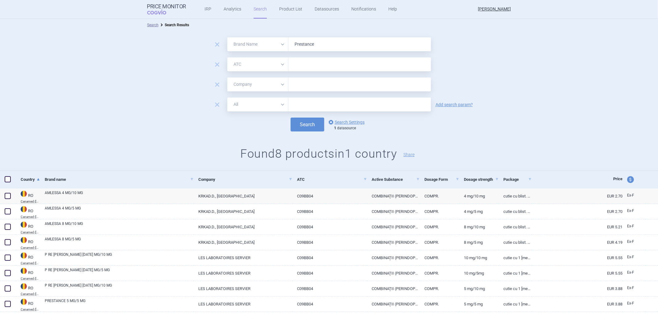
click at [256, 104] on select "All Brand Name ATC Company Active Substance Country Newer than" at bounding box center [257, 104] width 61 height 14
click at [200, 158] on h1 "Found 8 products in 1 country Share" at bounding box center [329, 154] width 658 height 14
click at [119, 200] on link "AMLESSA 4 MG/10 MG" at bounding box center [119, 195] width 149 height 11
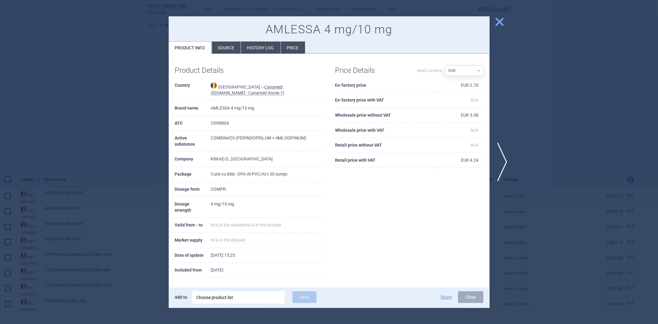
click at [113, 218] on div at bounding box center [329, 162] width 658 height 324
